Goal: Information Seeking & Learning: Learn about a topic

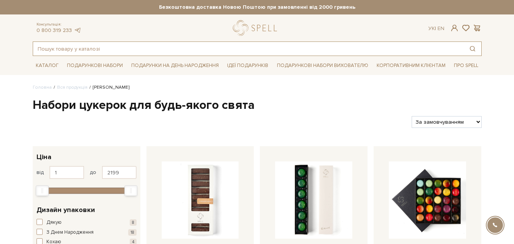
click at [109, 45] on input "text" at bounding box center [248, 49] width 431 height 14
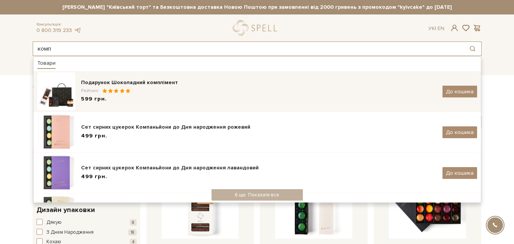
type input "комп"
click at [107, 84] on div "Подарунок Шоколадний комплімент" at bounding box center [259, 83] width 356 height 8
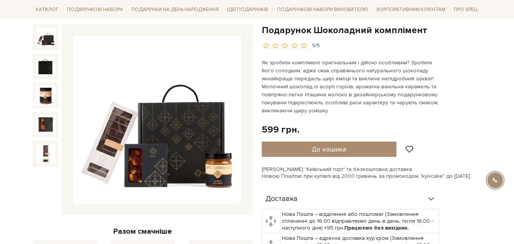
scroll to position [114, 0]
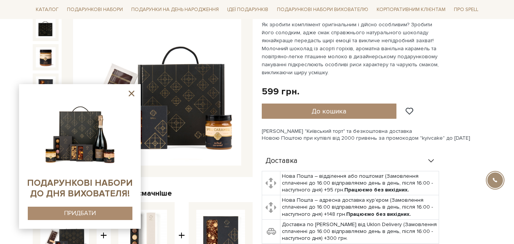
click at [129, 94] on icon at bounding box center [132, 94] width 10 height 10
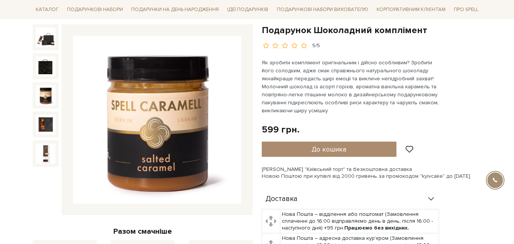
scroll to position [0, 0]
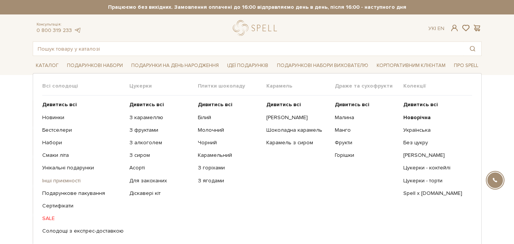
click at [69, 179] on link "Інші приємності" at bounding box center [82, 180] width 81 height 7
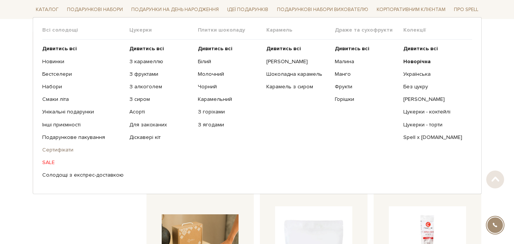
scroll to position [152, 0]
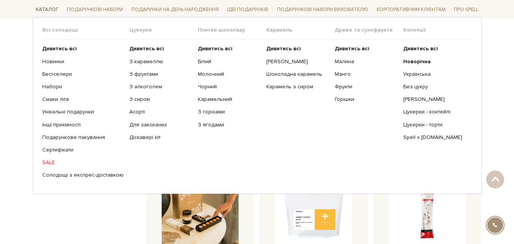
click at [40, 10] on link "Каталог" at bounding box center [47, 10] width 29 height 12
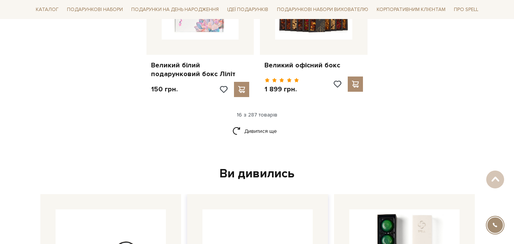
scroll to position [1065, 0]
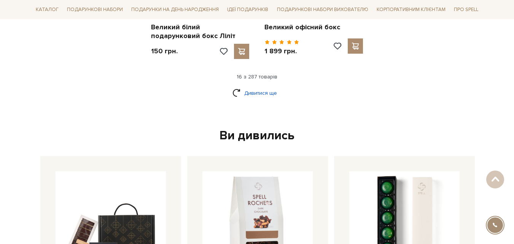
click at [258, 86] on link "Дивитися ще" at bounding box center [256, 92] width 49 height 13
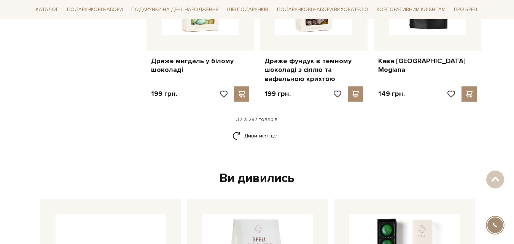
scroll to position [1750, 0]
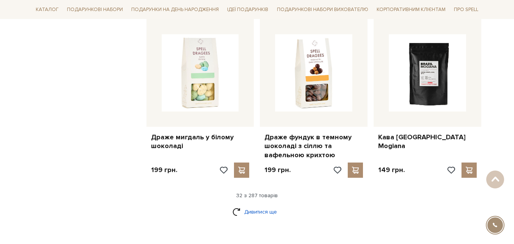
click at [259, 205] on link "Дивитися ще" at bounding box center [256, 211] width 49 height 13
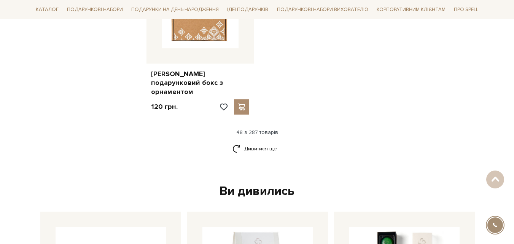
scroll to position [2816, 0]
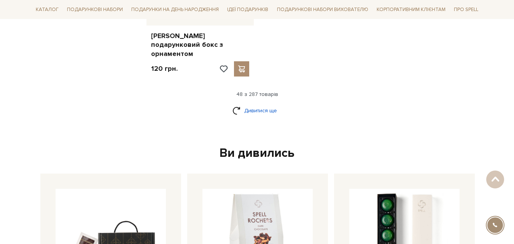
click at [259, 104] on link "Дивитися ще" at bounding box center [256, 110] width 49 height 13
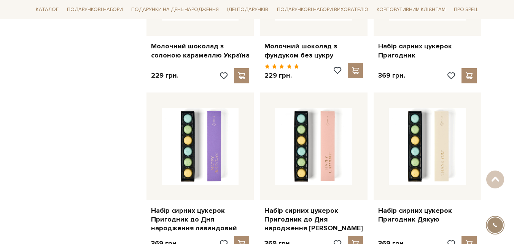
scroll to position [3539, 0]
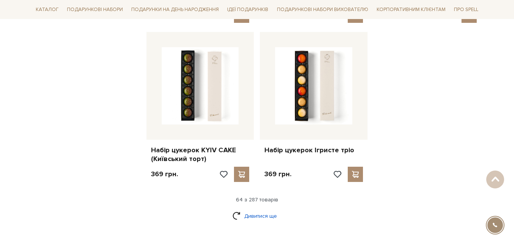
click at [272, 209] on link "Дивитися ще" at bounding box center [256, 215] width 49 height 13
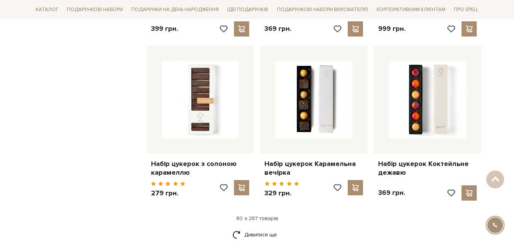
scroll to position [4376, 0]
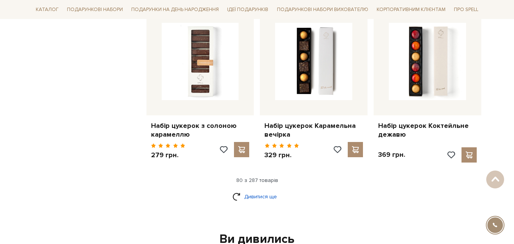
click at [253, 190] on link "Дивитися ще" at bounding box center [256, 196] width 49 height 13
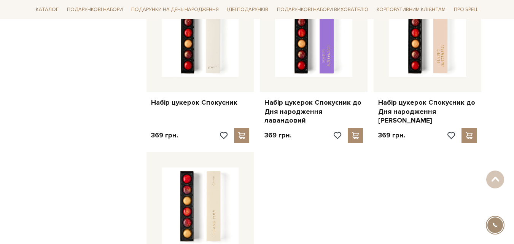
scroll to position [5403, 0]
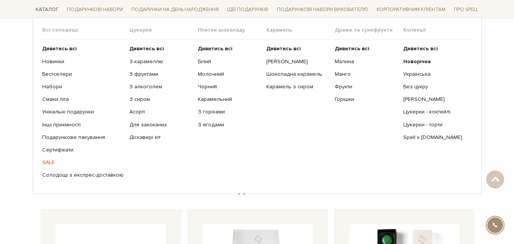
click at [54, 8] on link "Каталог" at bounding box center [47, 10] width 29 height 12
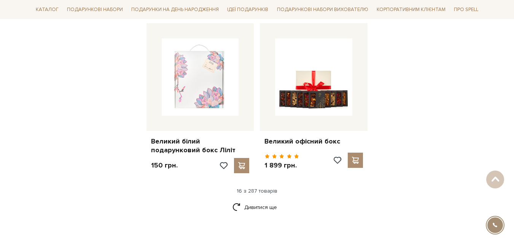
scroll to position [1027, 0]
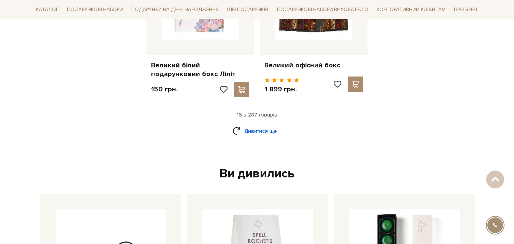
click at [246, 124] on link "Дивитися ще" at bounding box center [256, 130] width 49 height 13
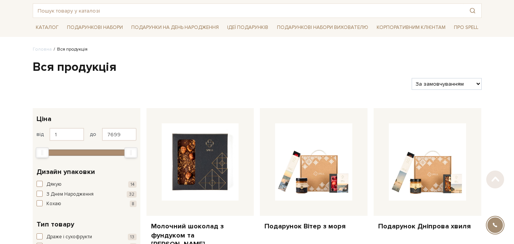
scroll to position [0, 0]
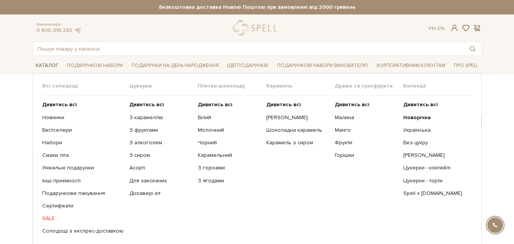
click at [51, 65] on link "Каталог" at bounding box center [47, 66] width 29 height 12
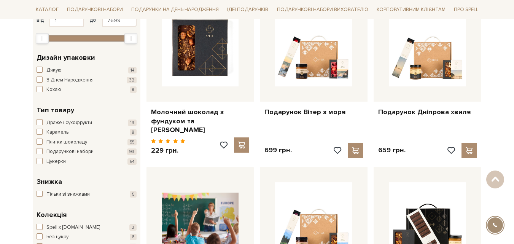
scroll to position [190, 0]
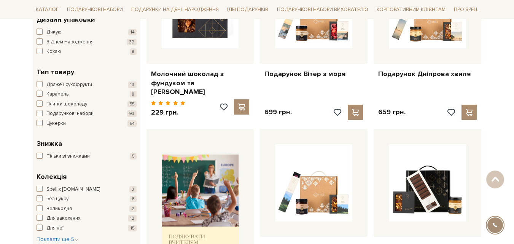
click at [41, 124] on span "button" at bounding box center [40, 123] width 6 height 6
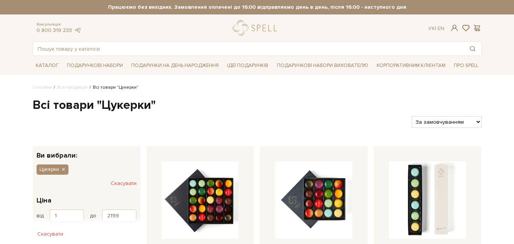
scroll to position [114, 0]
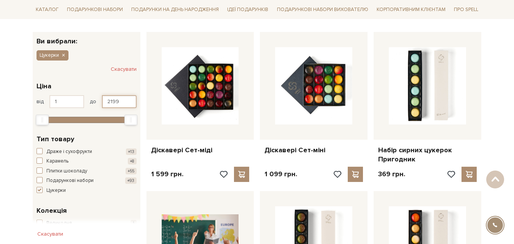
click at [118, 99] on input "2199" at bounding box center [119, 101] width 35 height 13
type input "2"
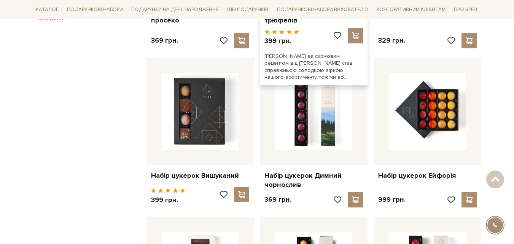
scroll to position [609, 0]
